Goal: Information Seeking & Learning: Check status

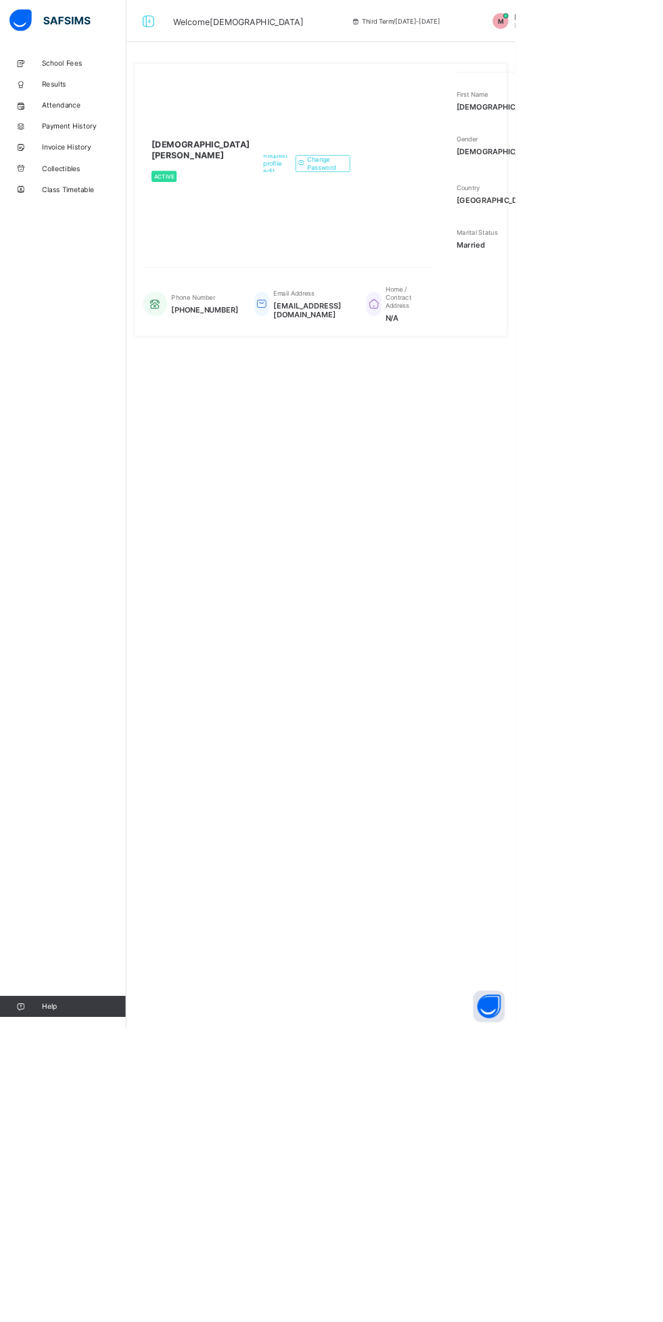
click at [63, 98] on link "Results" at bounding box center [81, 108] width 162 height 27
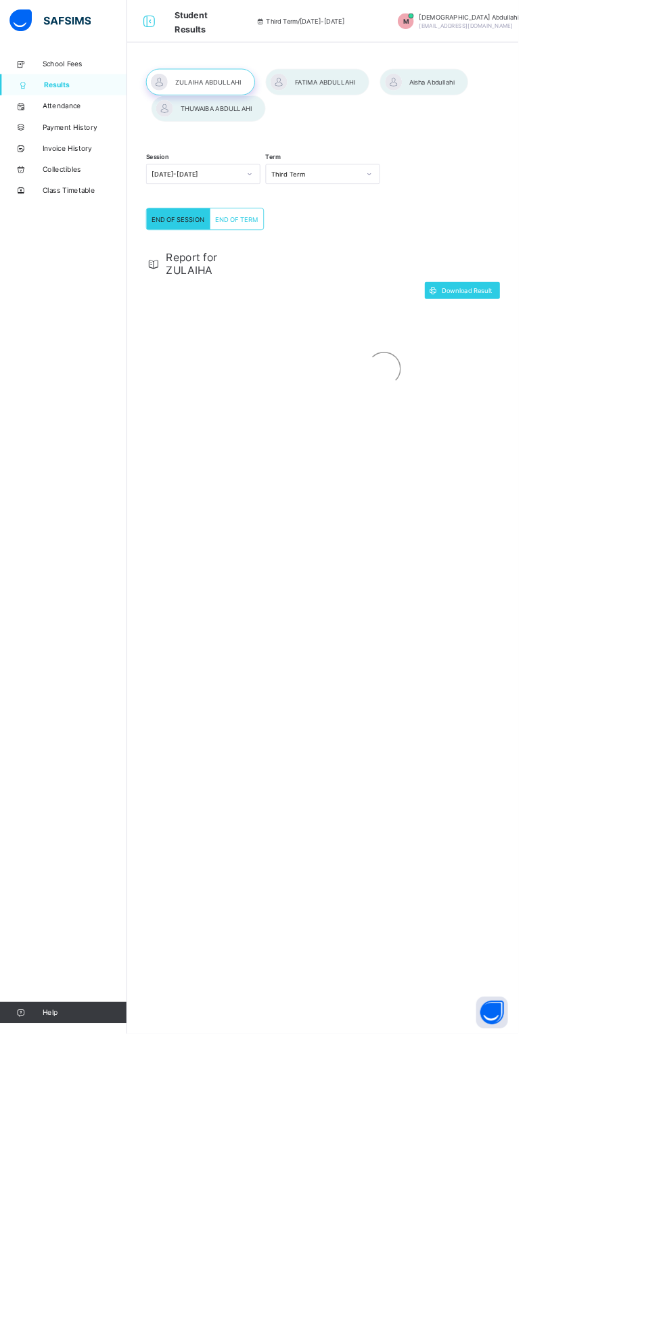
click at [411, 108] on div at bounding box center [406, 105] width 133 height 34
click at [263, 89] on div at bounding box center [256, 105] width 139 height 34
click at [650, 660] on div "Gwarzo Road, P.O. [GEOGRAPHIC_DATA] - [GEOGRAPHIC_DATA]. Tel: [PHONE_NUMBER], […" at bounding box center [491, 651] width 570 height 403
click at [658, 719] on div "Gwarzo Road, P.O. [GEOGRAPHIC_DATA] - [GEOGRAPHIC_DATA]. Tel: [PHONE_NUMBER], […" at bounding box center [491, 651] width 570 height 403
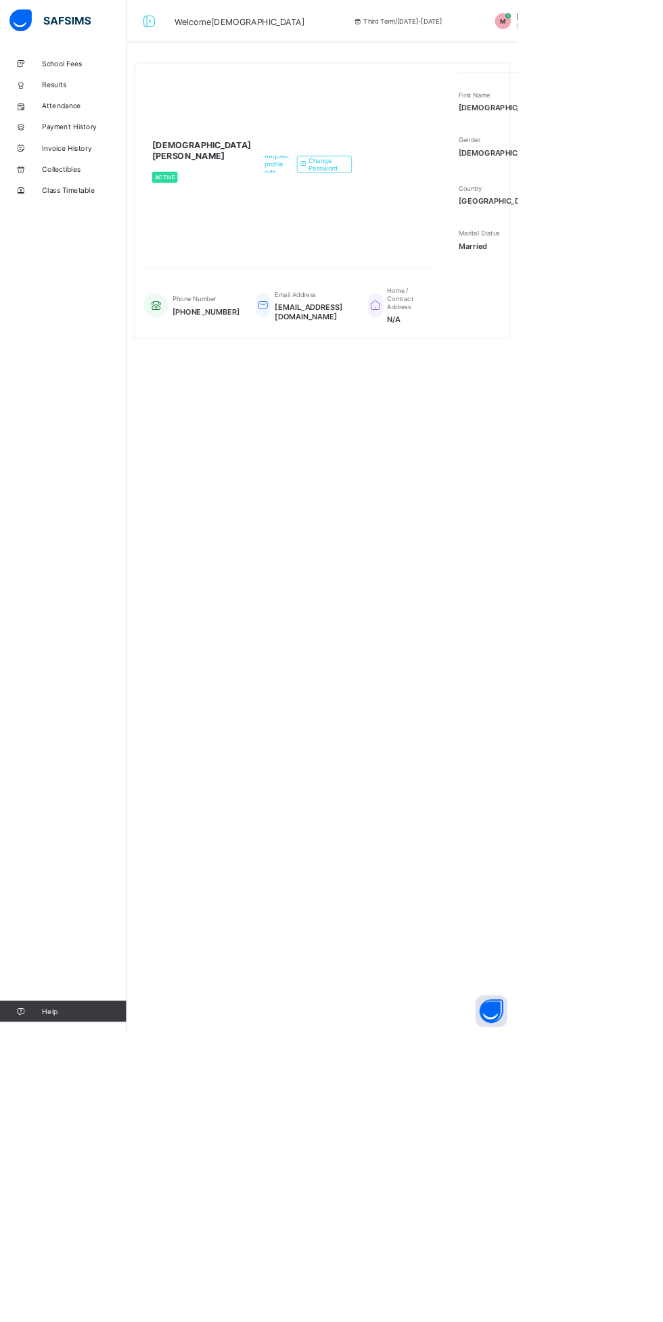
click at [78, 106] on span "Results" at bounding box center [108, 108] width 108 height 11
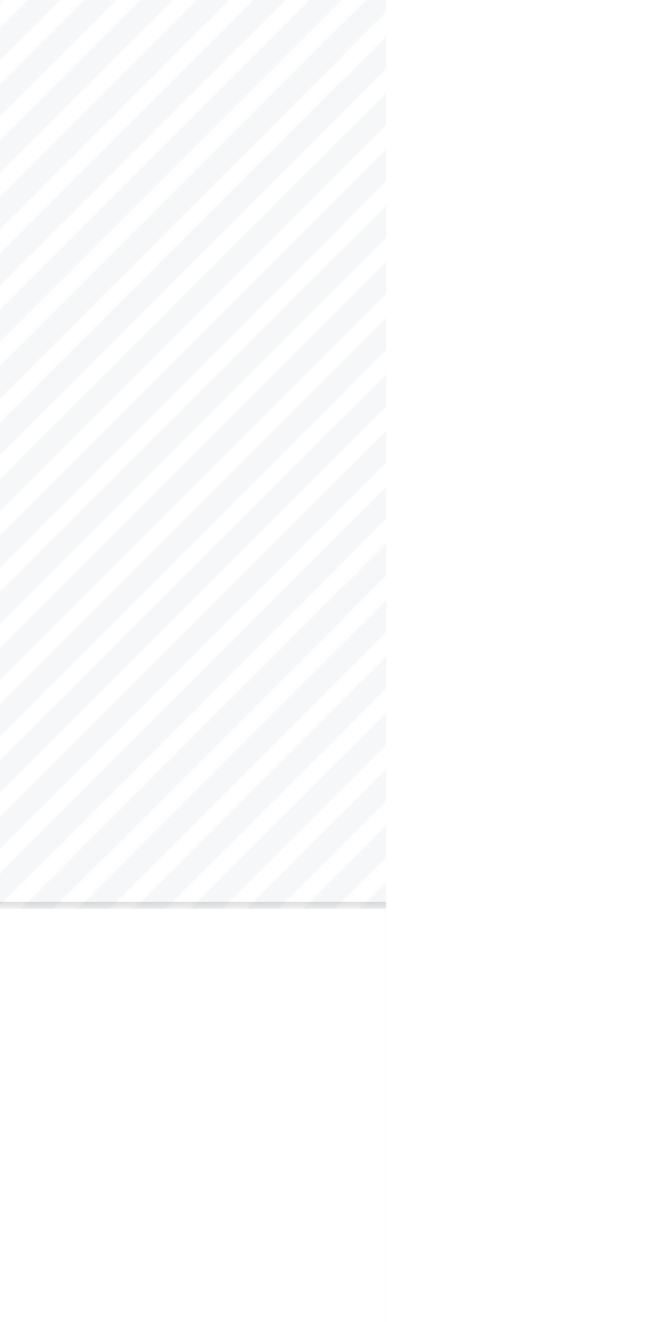
click at [662, 762] on div "Gwarzo Road, P.O. [GEOGRAPHIC_DATA] - [GEOGRAPHIC_DATA]. Tel: [PHONE_NUMBER], […" at bounding box center [491, 651] width 570 height 403
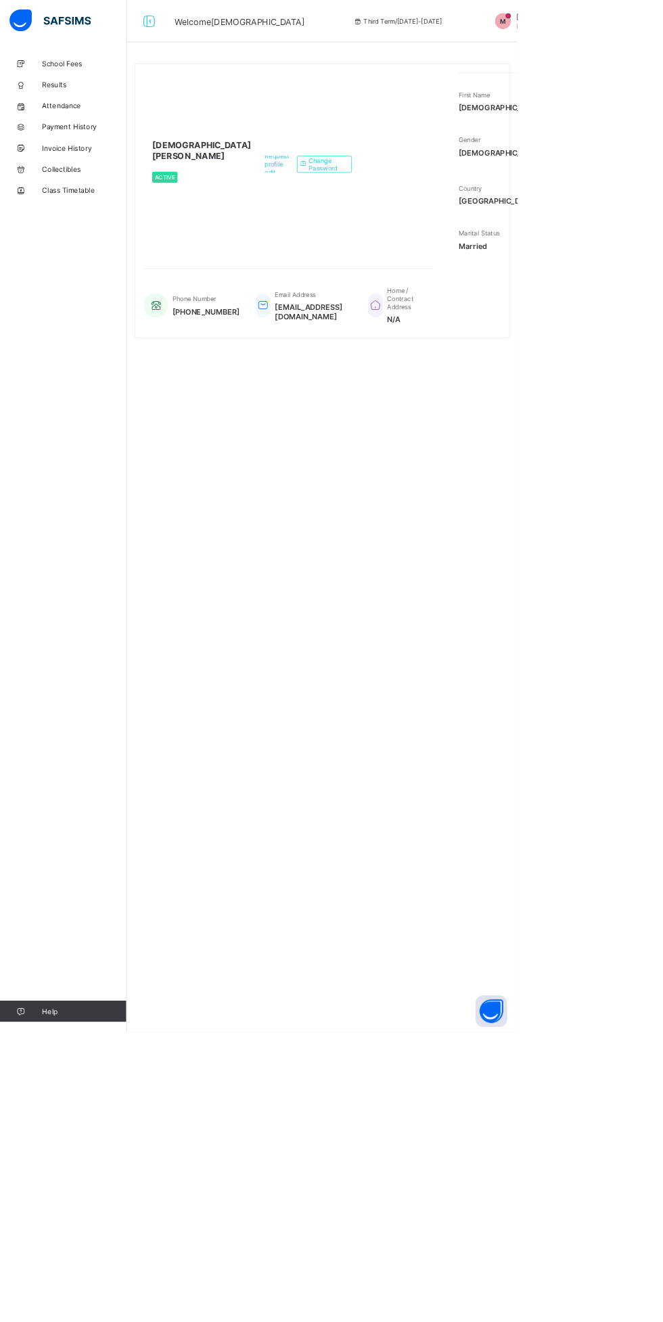
click at [91, 104] on span "Results" at bounding box center [108, 108] width 108 height 11
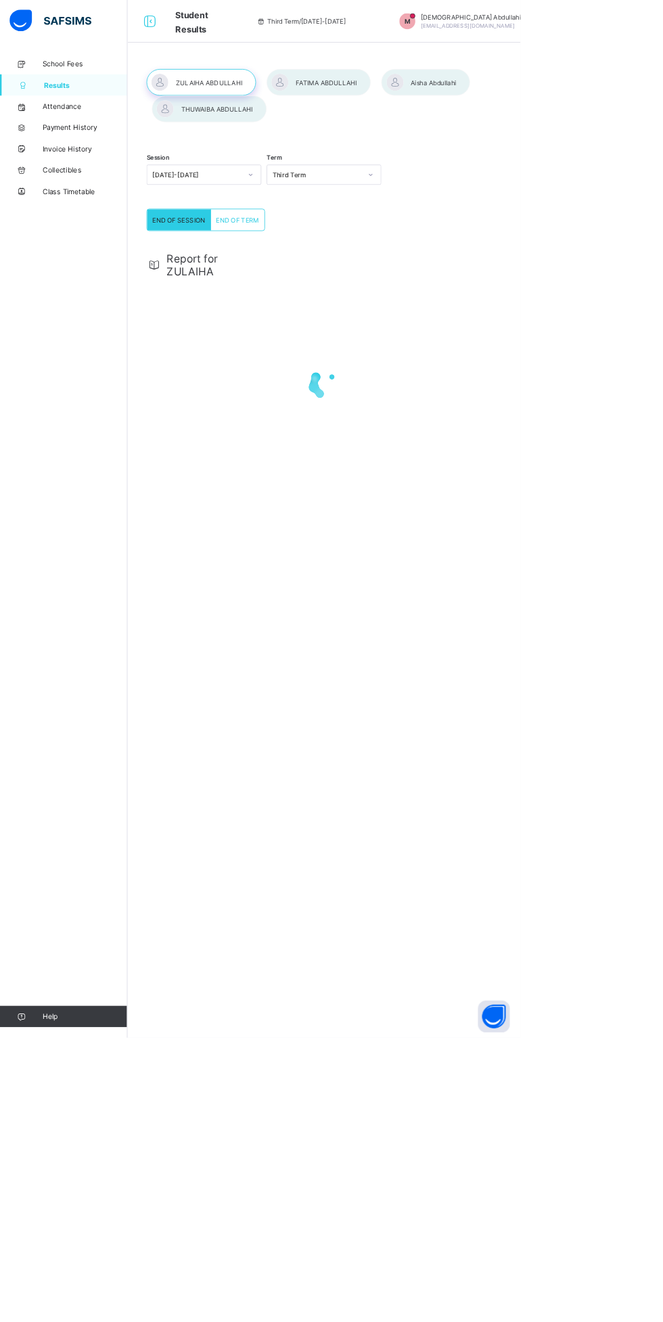
click at [424, 105] on div at bounding box center [406, 105] width 133 height 34
click at [608, 618] on div "Gwarzo Road, P.O. [GEOGRAPHIC_DATA] - [GEOGRAPHIC_DATA]. Tel: [PHONE_NUMBER], […" at bounding box center [491, 635] width 570 height 403
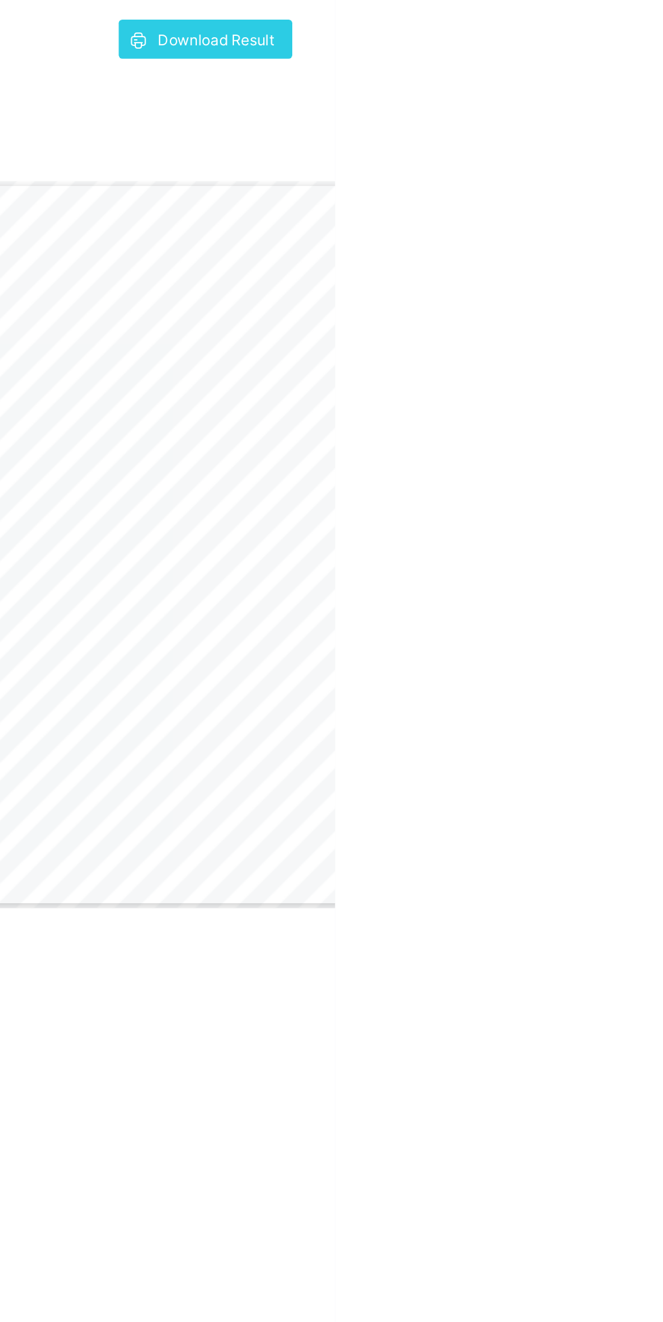
click at [565, 769] on div "Gwarzo Road, P.O. [GEOGRAPHIC_DATA] - [GEOGRAPHIC_DATA]. Tel: [PHONE_NUMBER], […" at bounding box center [491, 635] width 570 height 403
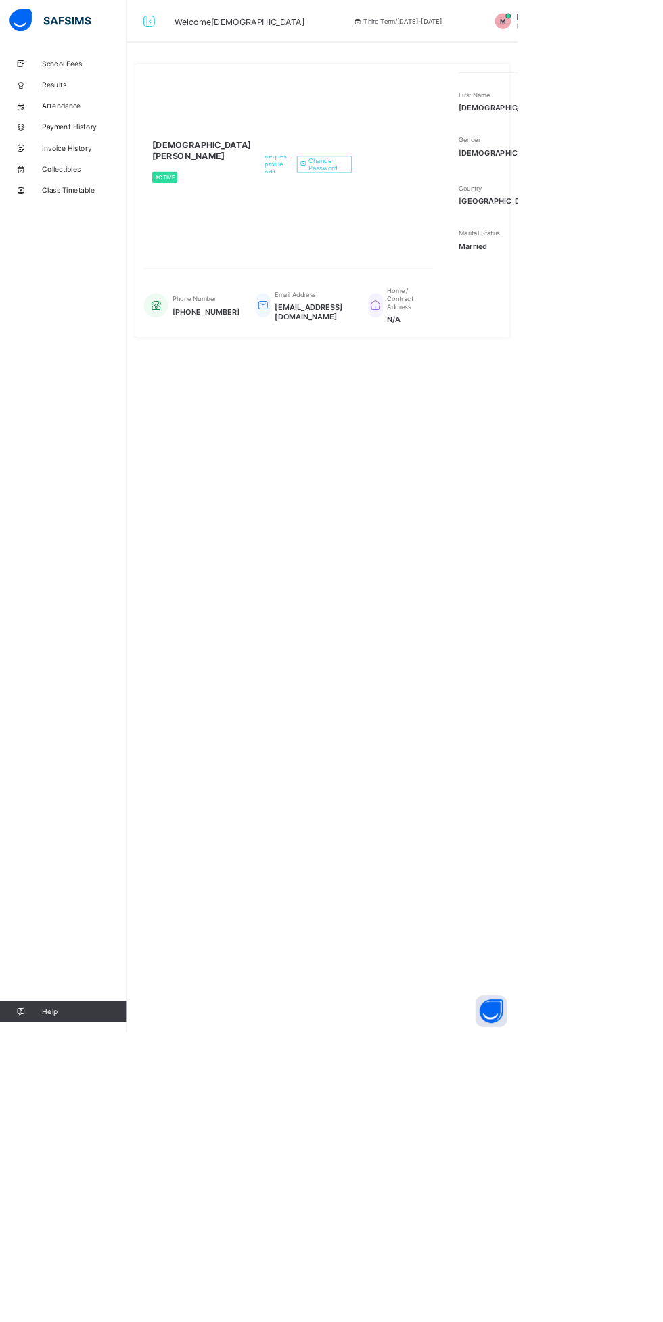
click at [54, 104] on span "Results" at bounding box center [108, 108] width 108 height 11
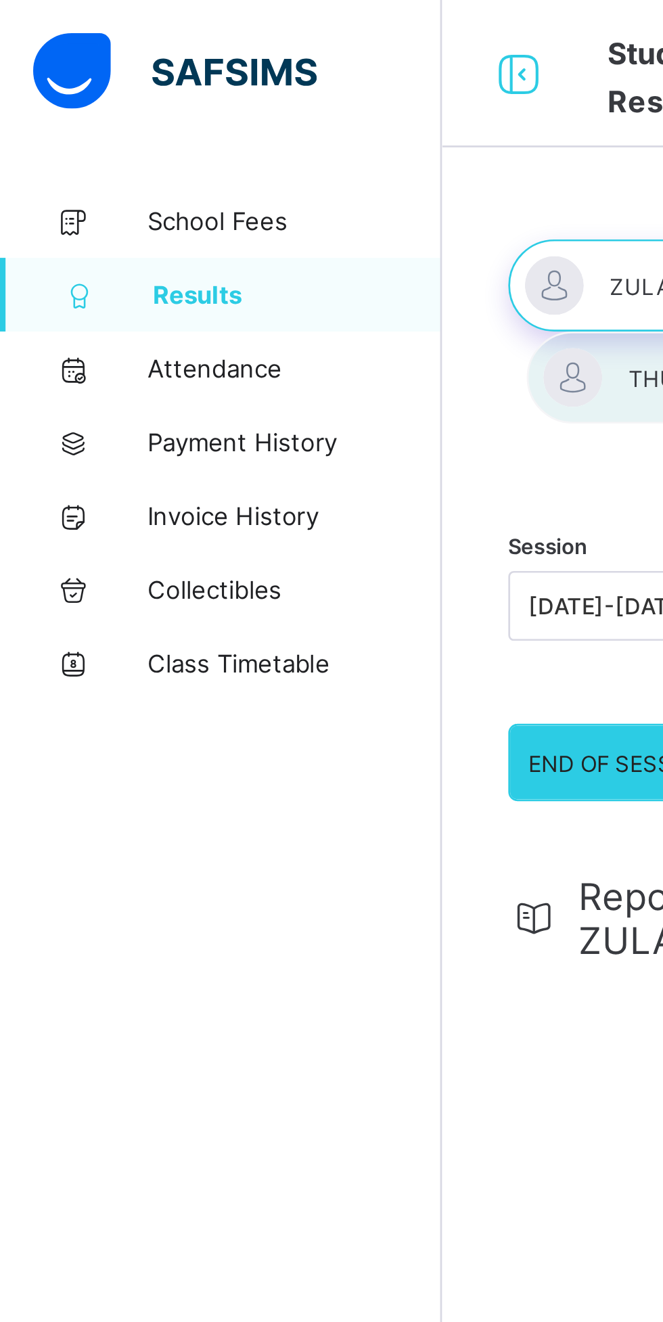
click at [0, 1] on div at bounding box center [80, 27] width 162 height 54
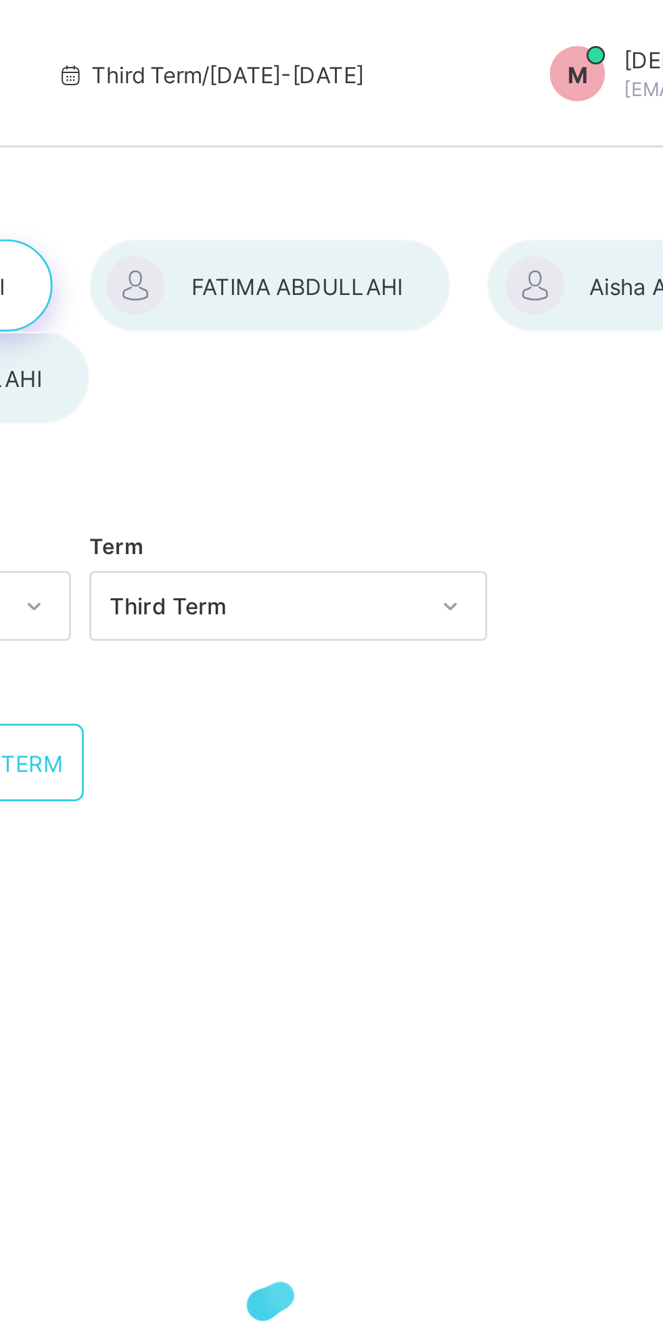
click at [527, 106] on div at bounding box center [542, 105] width 113 height 34
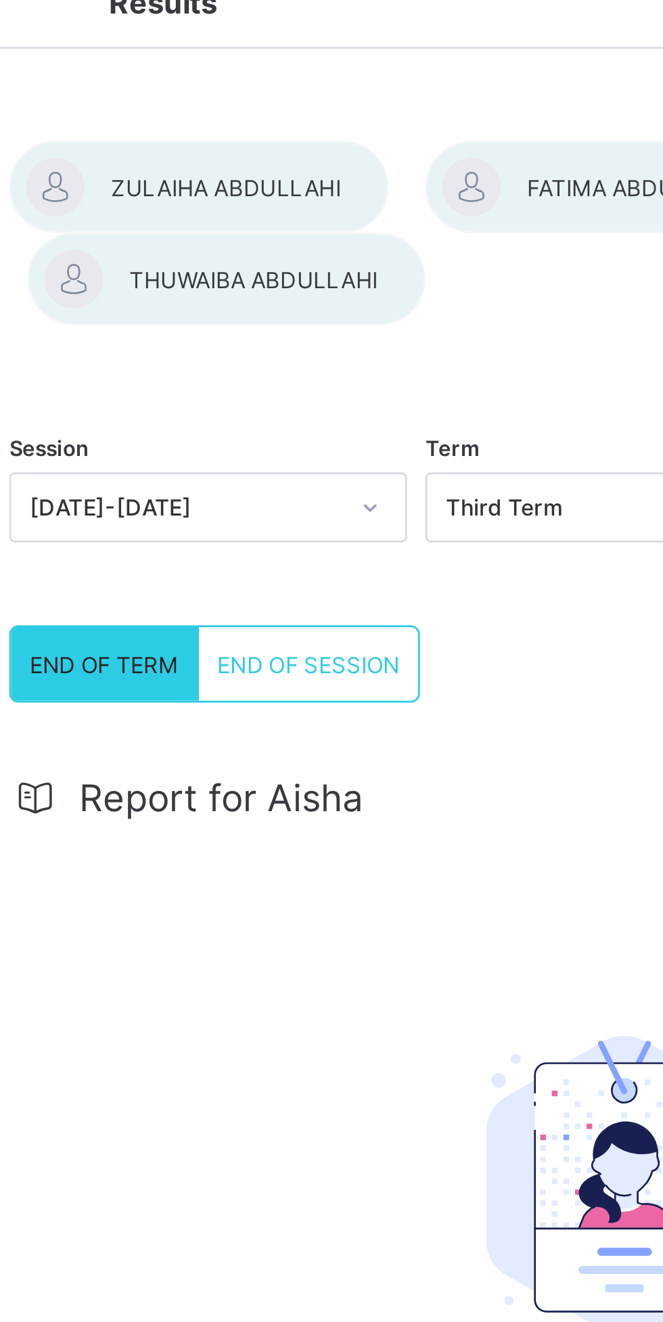
click at [269, 143] on div at bounding box center [267, 139] width 146 height 34
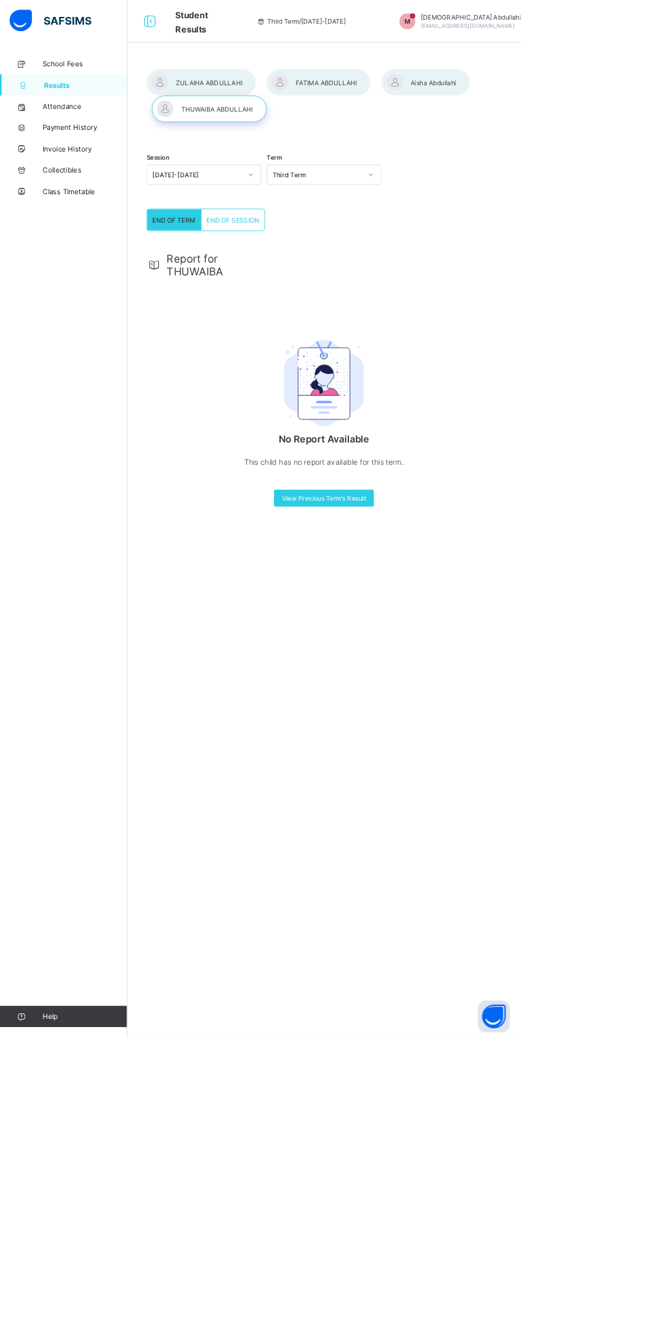
click at [464, 336] on div "Report for THUWAIBA" at bounding box center [413, 337] width 452 height 32
click at [424, 641] on div "View Previous Term's Result" at bounding box center [412, 635] width 127 height 22
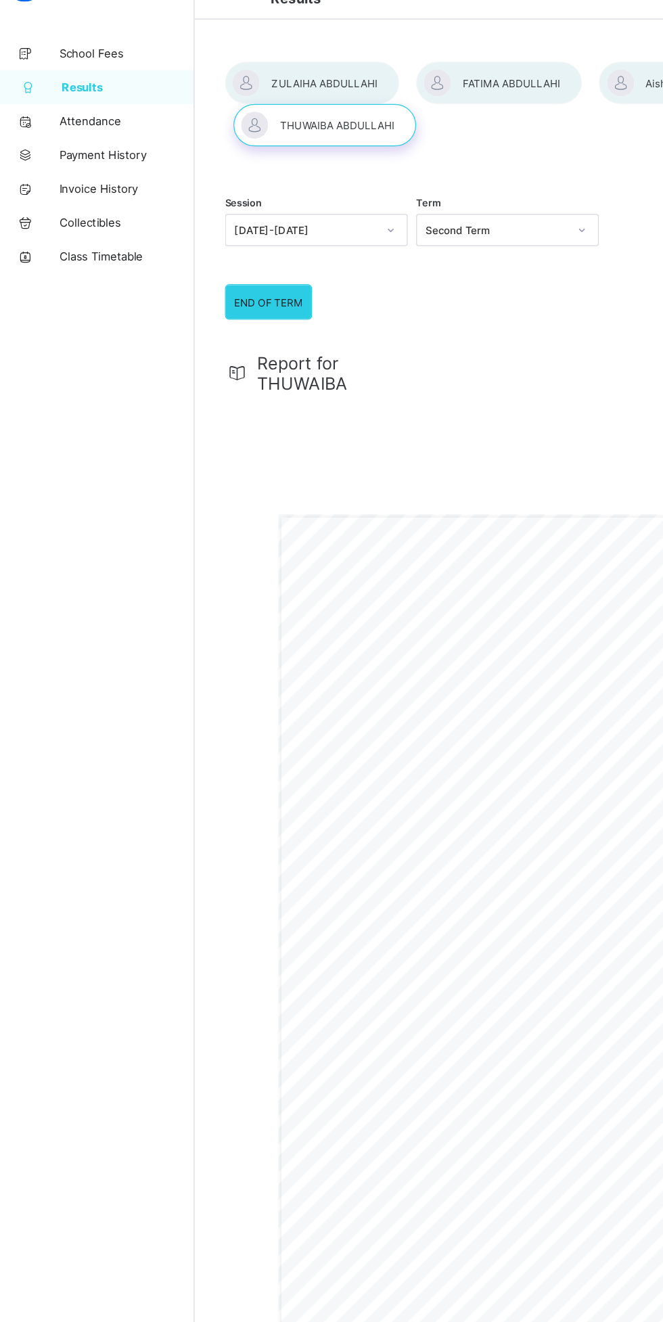
click at [261, 105] on div at bounding box center [256, 105] width 139 height 34
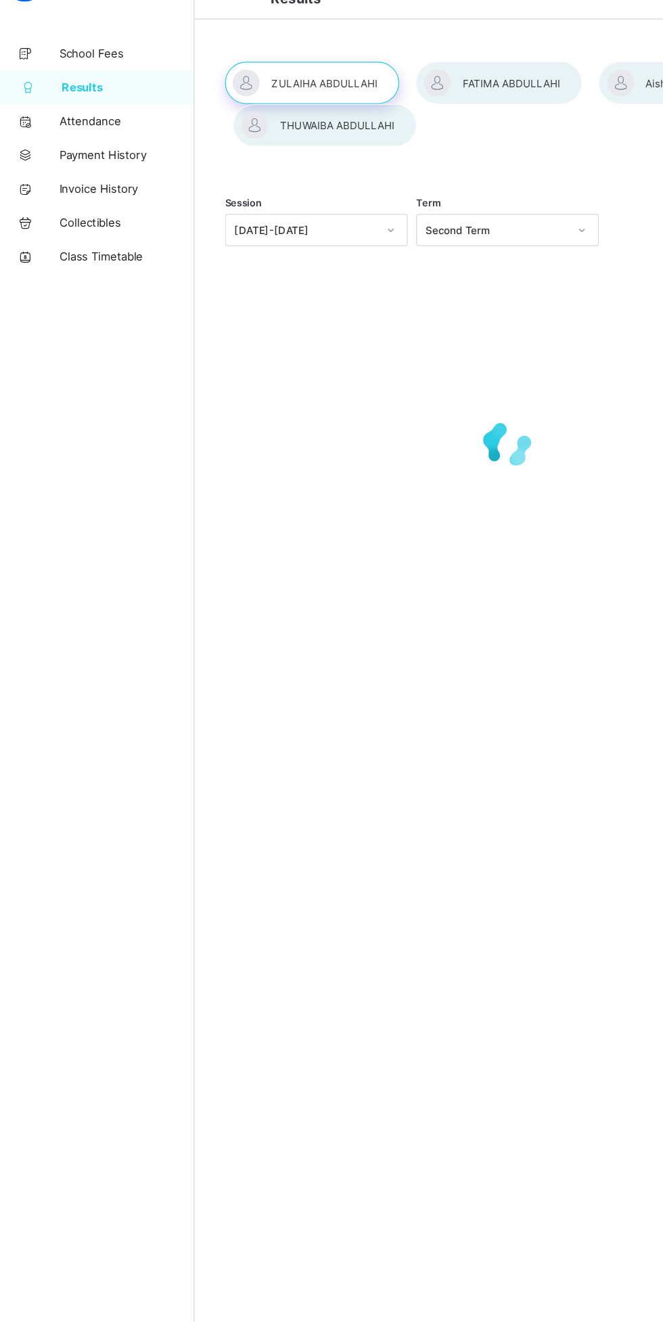
click at [240, 105] on div at bounding box center [256, 105] width 139 height 34
